Goal: Transaction & Acquisition: Purchase product/service

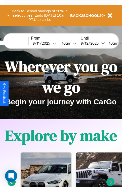
click at [40, 15] on button "Back to School savings of 20% in select cities! Ends [DATE] 10am PT. Use code:" at bounding box center [39, 16] width 61 height 16
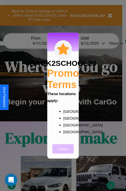
click at [63, 152] on button "Close" at bounding box center [62, 148] width 21 height 9
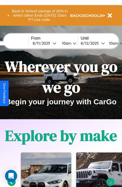
click at [17, 43] on input "text" at bounding box center [10, 43] width 38 height 4
type input "**********"
click at [50, 43] on div "8 / 11 / 2025" at bounding box center [43, 43] width 20 height 5
select select "*"
select select "****"
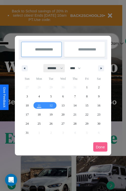
click at [53, 68] on select "******* ******** ***** ***** *** **** **** ****** ********* ******* ******** **…" at bounding box center [54, 68] width 21 height 8
select select "*"
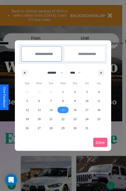
click at [63, 110] on span "15" at bounding box center [62, 109] width 3 height 9
type input "**********"
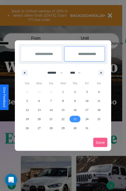
click at [75, 119] on span "23" at bounding box center [74, 118] width 3 height 9
type input "**********"
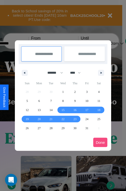
click at [100, 142] on button "Done" at bounding box center [100, 142] width 14 height 9
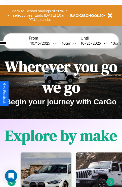
scroll to position [0, 21]
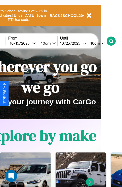
click at [114, 41] on icon at bounding box center [111, 41] width 5 height 5
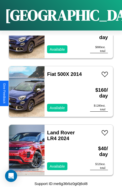
scroll to position [720, 0]
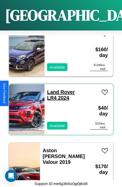
click at [59, 89] on link "Land Rover LR4 2024" at bounding box center [61, 94] width 28 height 11
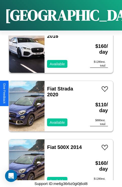
scroll to position [603, 0]
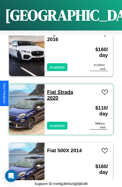
click at [50, 89] on link "Fiat Strada 2020" at bounding box center [60, 94] width 26 height 11
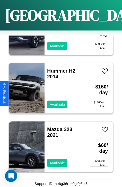
scroll to position [428, 0]
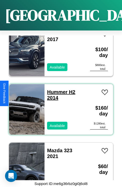
click at [56, 89] on link "Hummer H2 2014" at bounding box center [61, 94] width 28 height 11
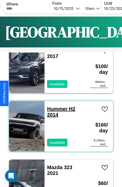
scroll to position [0, 0]
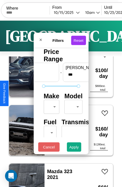
scroll to position [15, 0]
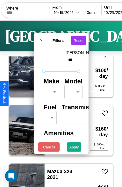
click at [51, 91] on body "CarGo Where From 10 / 15 / 2025 10am Until 10 / 23 / 2025 10am Become a Host Lo…" at bounding box center [61, 104] width 122 height 208
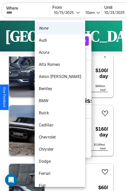
click at [50, 89] on li "Bentley" at bounding box center [60, 89] width 50 height 12
type input "*******"
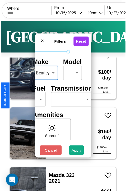
scroll to position [41, 16]
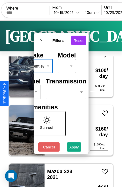
click at [65, 91] on body "CarGo Where From 10 / 15 / 2025 10am Until 10 / 23 / 2025 10am Become a Host Lo…" at bounding box center [61, 104] width 122 height 208
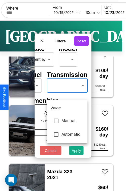
type input "******"
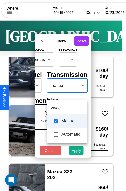
click at [67, 93] on div at bounding box center [63, 95] width 126 height 191
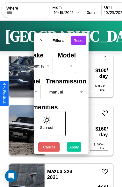
click at [74, 148] on button "Apply" at bounding box center [74, 146] width 15 height 9
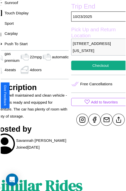
scroll to position [158, 27]
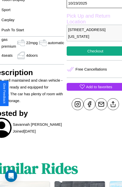
click at [93, 90] on p "Add to favorites" at bounding box center [99, 86] width 26 height 7
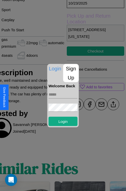
click at [63, 95] on input "text" at bounding box center [63, 94] width 29 height 8
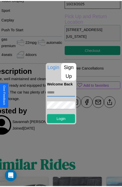
scroll to position [120, 27]
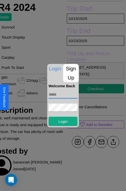
click at [93, 95] on div at bounding box center [63, 95] width 126 height 191
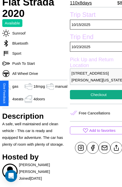
scroll to position [133, 17]
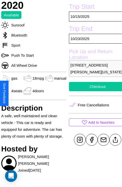
click at [93, 91] on button "Checkout" at bounding box center [97, 86] width 57 height 9
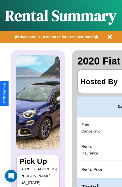
scroll to position [0, 100]
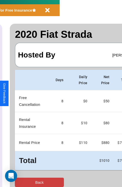
click at [24, 182] on button "Back" at bounding box center [39, 182] width 49 height 9
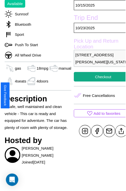
scroll to position [168, 17]
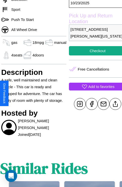
click at [93, 90] on p "Add to favorites" at bounding box center [101, 86] width 26 height 7
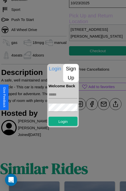
click at [71, 73] on p "Sign Up" at bounding box center [71, 73] width 16 height 18
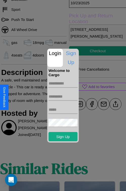
click at [63, 83] on input "text" at bounding box center [63, 83] width 29 height 8
type input "******"
click at [63, 96] on input "text" at bounding box center [63, 96] width 29 height 8
type input "*******"
click at [63, 109] on input "text" at bounding box center [63, 110] width 29 height 8
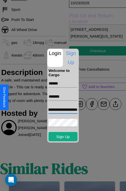
scroll to position [0, 23]
type input "**********"
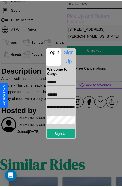
scroll to position [0, 0]
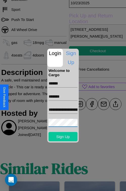
click at [63, 136] on button "Sign Up" at bounding box center [63, 136] width 29 height 9
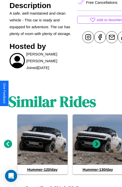
scroll to position [246, 8]
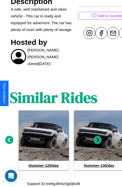
click at [9, 140] on icon at bounding box center [9, 140] width 8 height 8
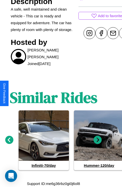
click at [98, 140] on icon at bounding box center [98, 140] width 8 height 8
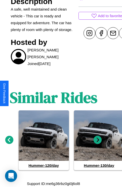
click at [98, 140] on icon at bounding box center [98, 140] width 8 height 8
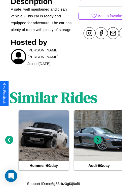
click at [9, 140] on icon at bounding box center [9, 140] width 8 height 8
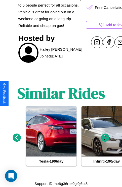
scroll to position [232, 0]
click at [105, 140] on icon at bounding box center [105, 138] width 8 height 8
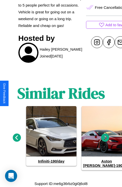
click at [105, 140] on icon at bounding box center [105, 138] width 8 height 8
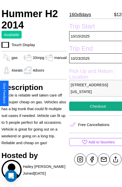
scroll to position [111, 17]
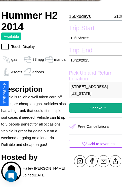
click at [93, 93] on p "8230 Broadway Philadelphia Pennsylvania 96018 United States" at bounding box center [97, 90] width 57 height 17
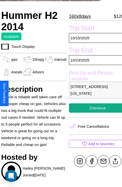
click at [93, 93] on p "8230 Broadway Philadelphia Pennsylvania 96018 United States" at bounding box center [97, 90] width 57 height 17
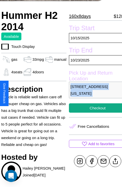
click at [93, 93] on p "8230 Broadway Philadelphia Pennsylvania 96018 United States" at bounding box center [97, 90] width 57 height 17
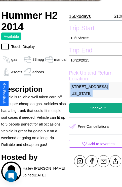
click at [93, 93] on p "8230 Broadway Philadelphia Pennsylvania 96018 United States" at bounding box center [97, 90] width 57 height 17
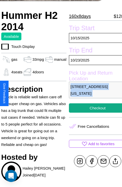
click at [93, 93] on p "8230 Broadway Philadelphia Pennsylvania 96018 United States" at bounding box center [97, 90] width 57 height 17
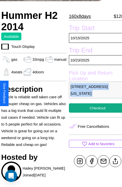
click at [93, 93] on p "8230 Broadway Philadelphia Pennsylvania 96018 United States" at bounding box center [97, 90] width 57 height 17
